Goal: Share content

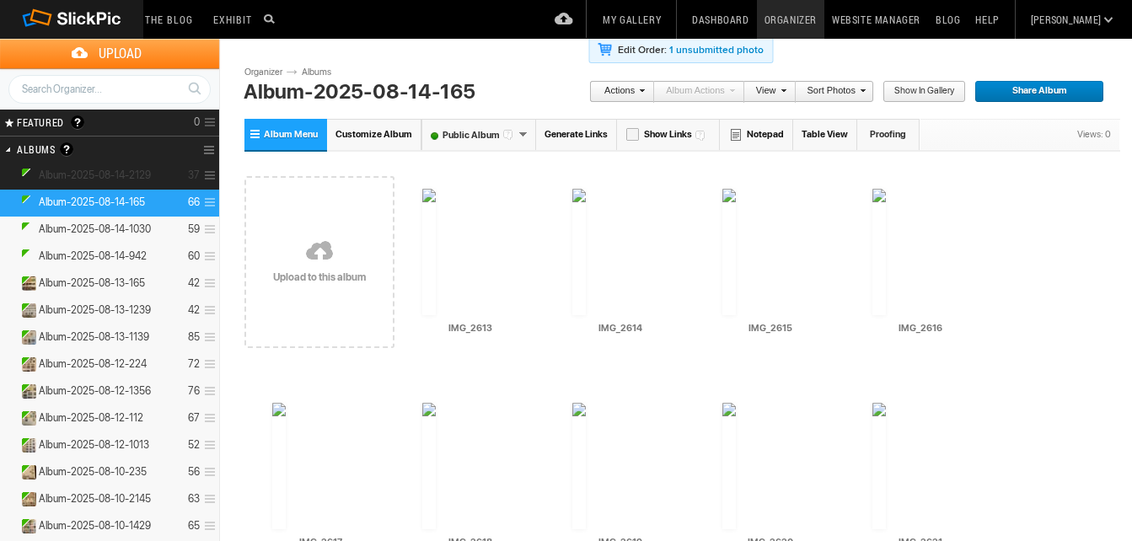
click at [125, 167] on details "Album-2025-08-14-2129 37" at bounding box center [109, 176] width 219 height 27
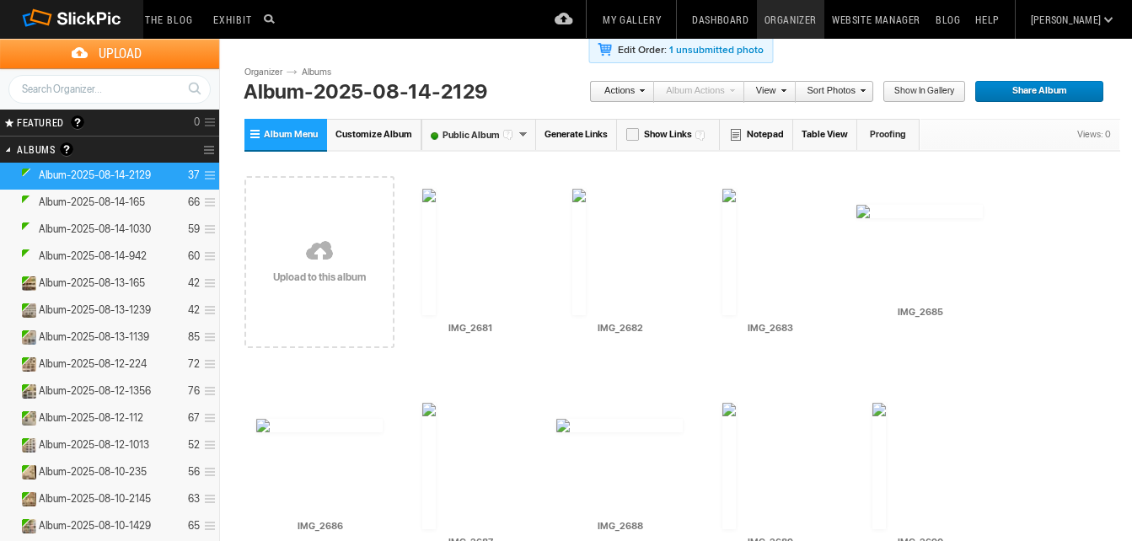
click at [580, 137] on link "Generate Links" at bounding box center [576, 134] width 81 height 31
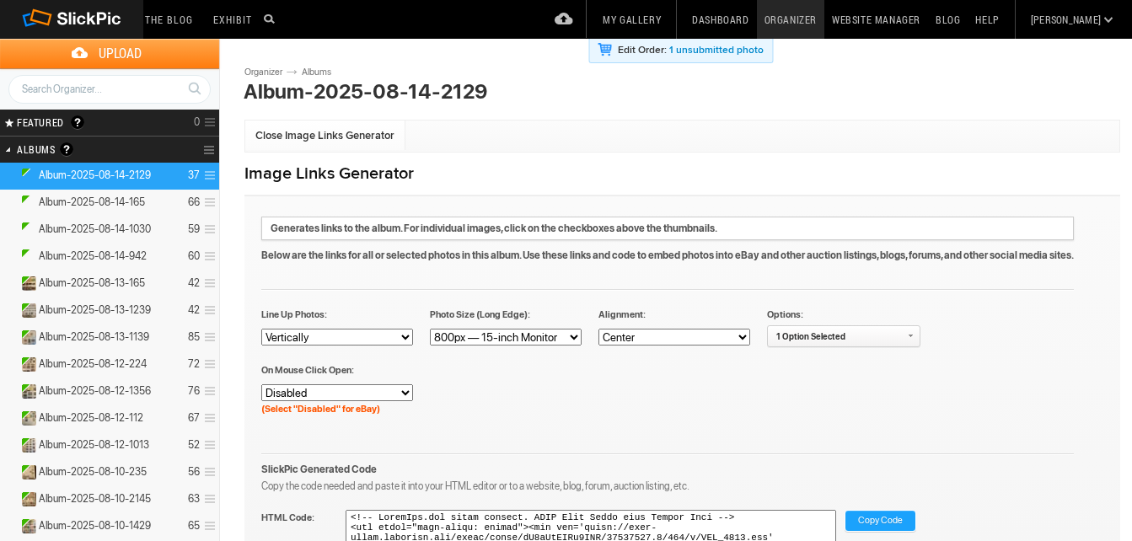
click at [886, 516] on span "Copy Code" at bounding box center [880, 522] width 45 height 22
